Goal: Information Seeking & Learning: Learn about a topic

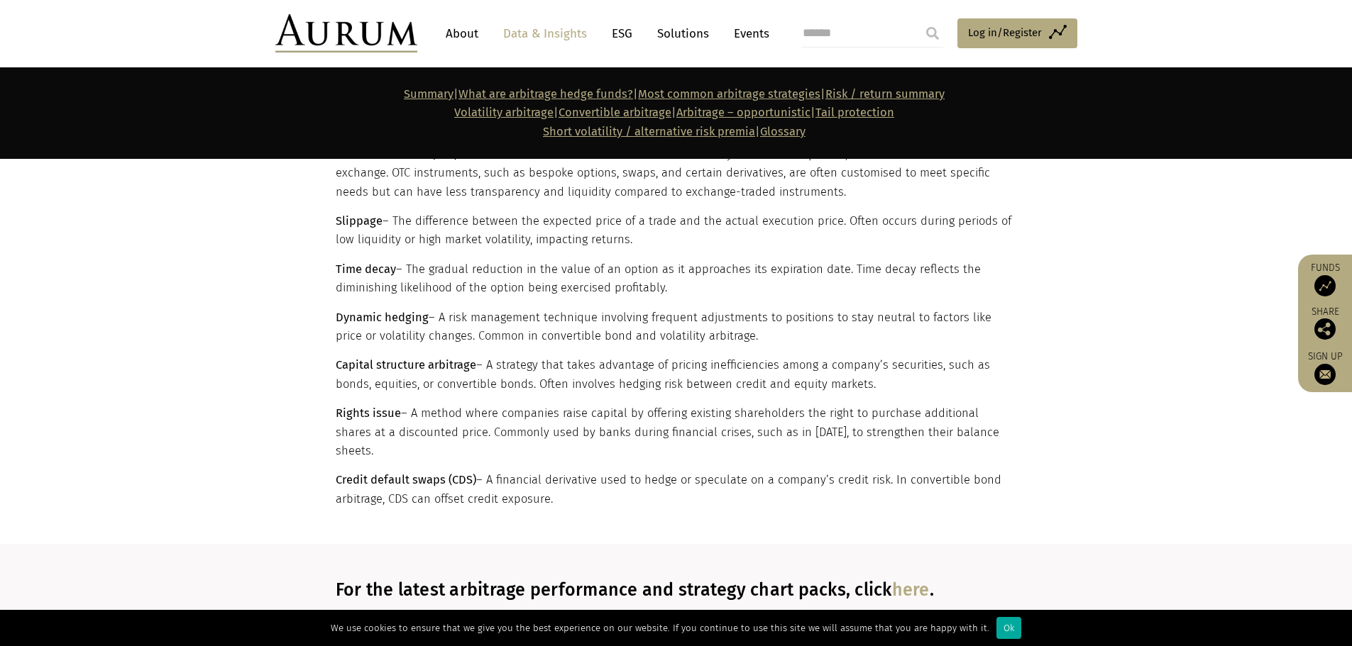
scroll to position [8407, 0]
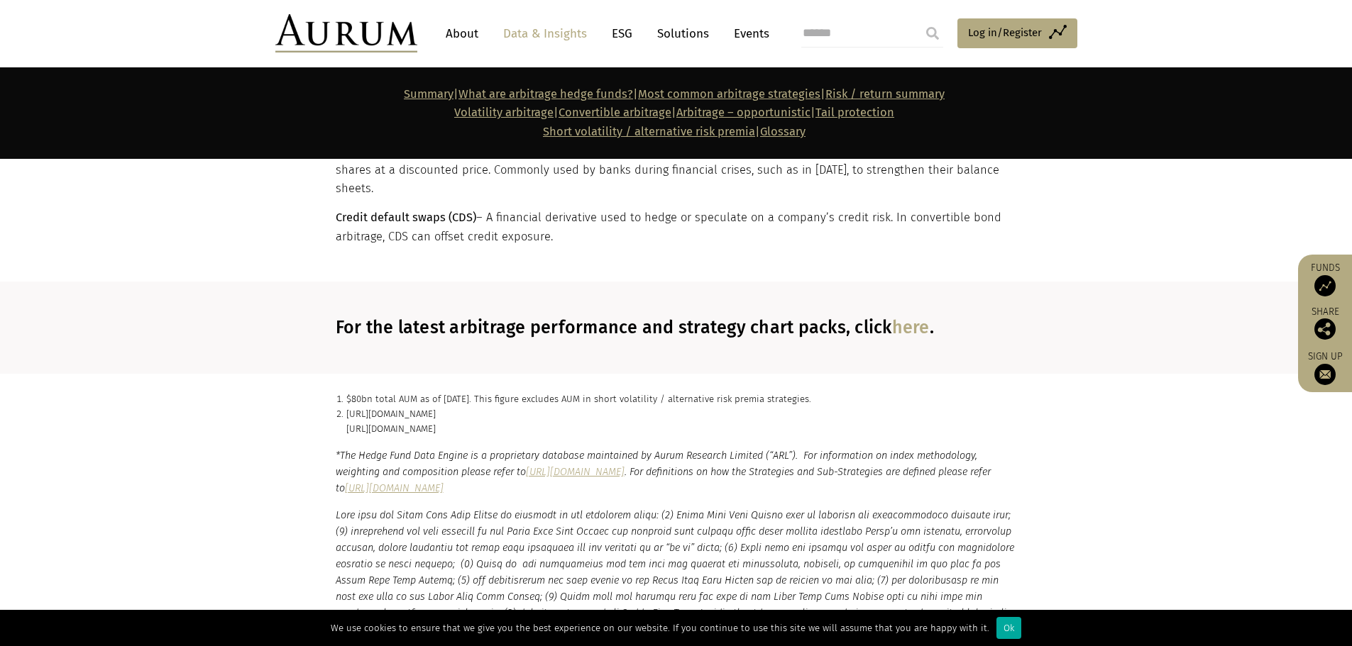
click at [896, 317] on link "here" at bounding box center [911, 327] width 38 height 21
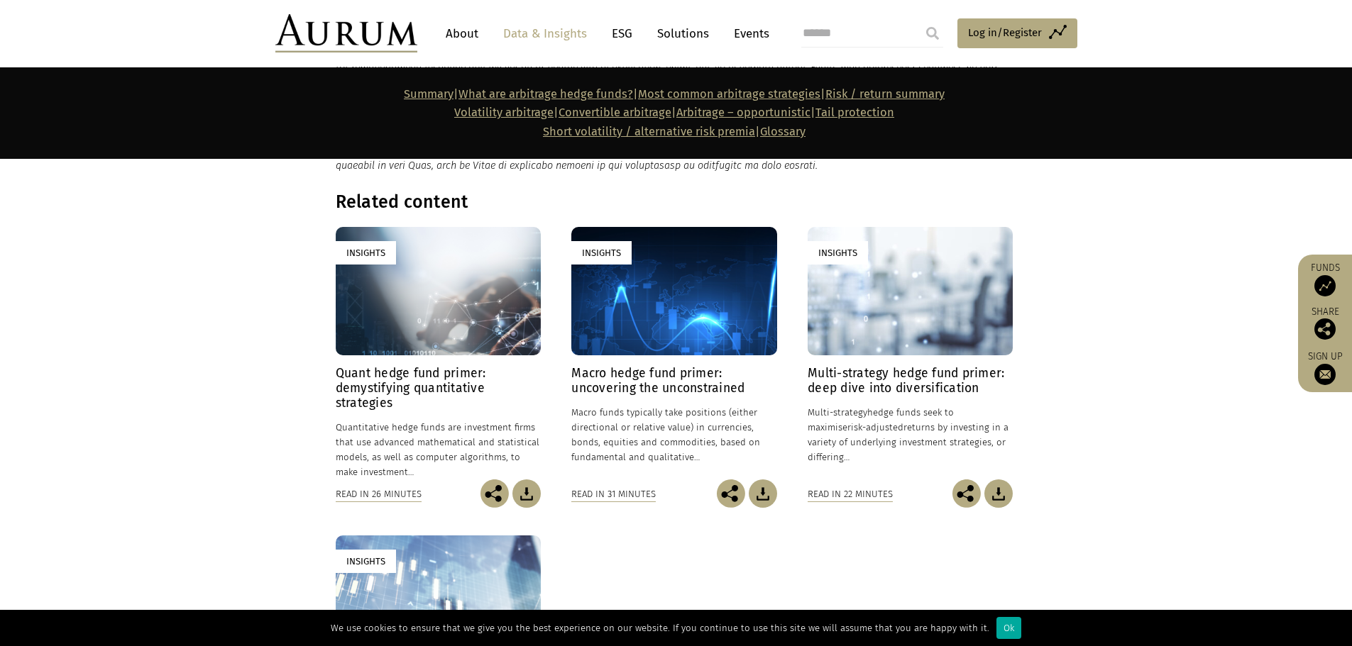
scroll to position [9330, 0]
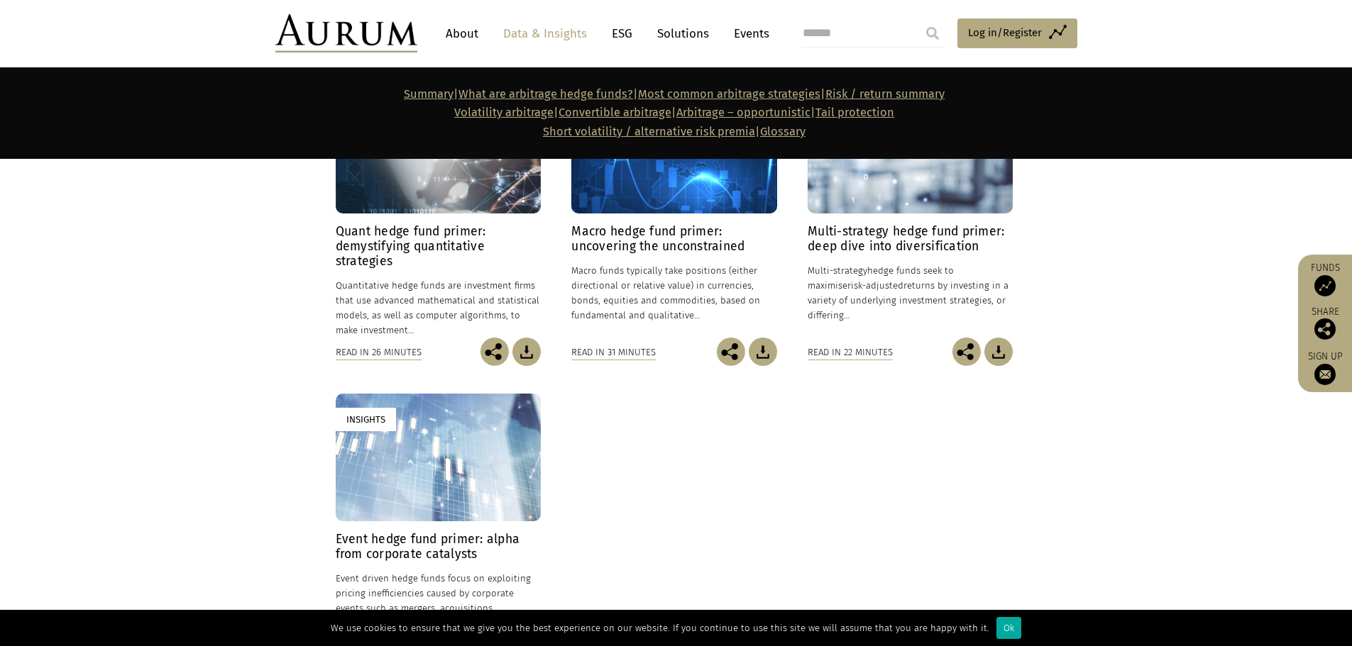
click at [351, 532] on h4 "Event hedge fund primer: alpha from corporate catalysts" at bounding box center [438, 547] width 205 height 30
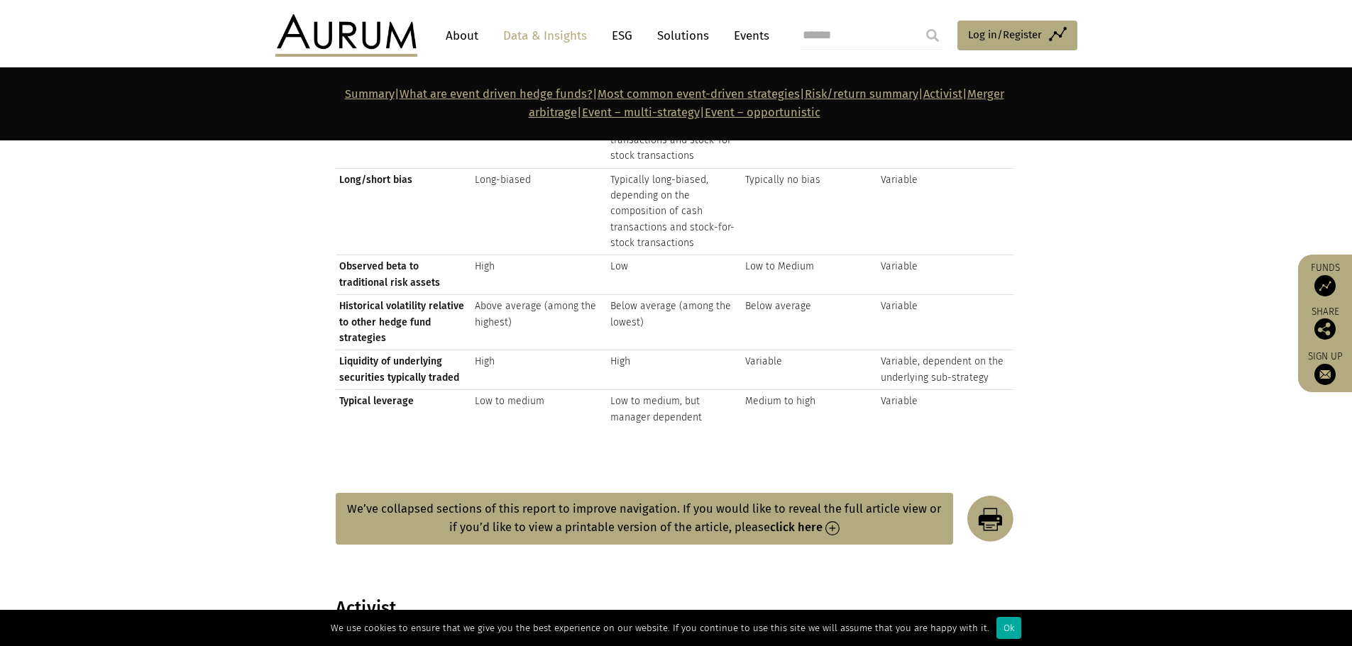
scroll to position [2626, 0]
